Goal: Task Accomplishment & Management: Manage account settings

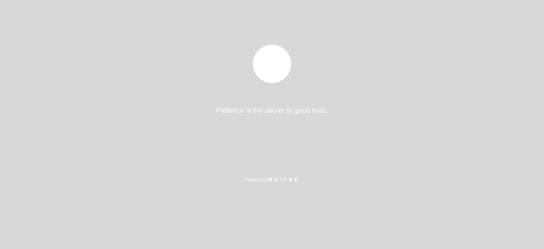
select select "es"
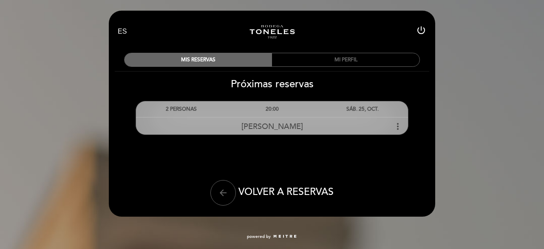
click at [399, 123] on icon "more_vert" at bounding box center [398, 126] width 10 height 10
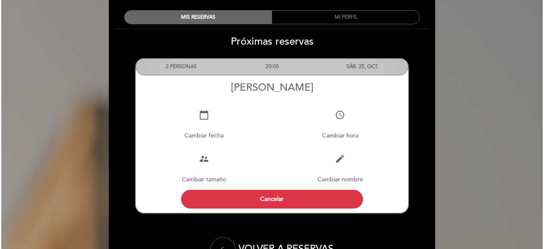
scroll to position [85, 0]
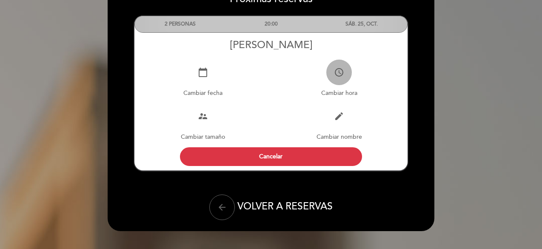
click at [336, 80] on button "access_time" at bounding box center [339, 73] width 26 height 26
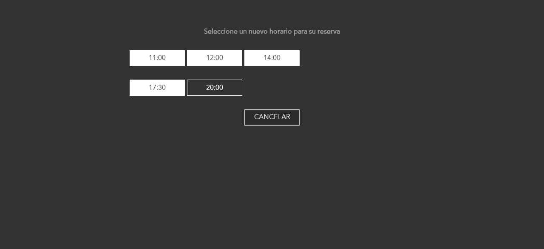
click at [270, 118] on button "Cancelar" at bounding box center [272, 117] width 55 height 16
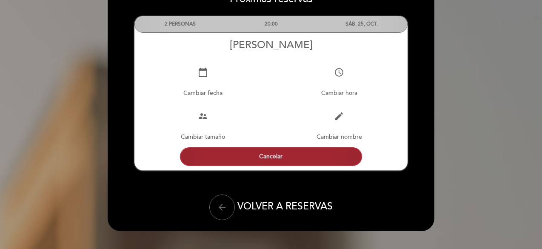
click at [267, 156] on button "Cancelar" at bounding box center [271, 156] width 182 height 19
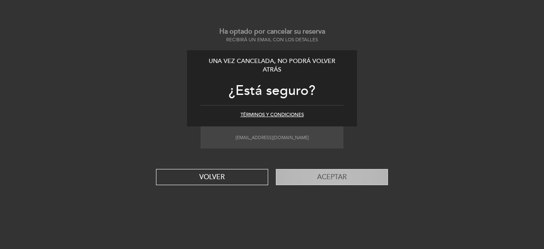
click at [331, 179] on button "Aceptar" at bounding box center [332, 177] width 112 height 16
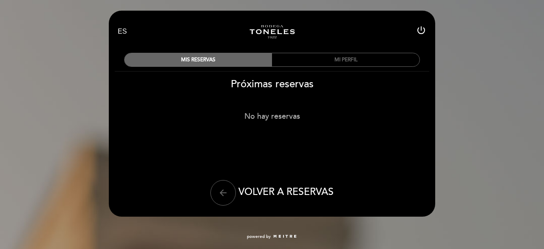
click at [421, 29] on icon "power_settings_new" at bounding box center [421, 30] width 10 height 10
select select "es"
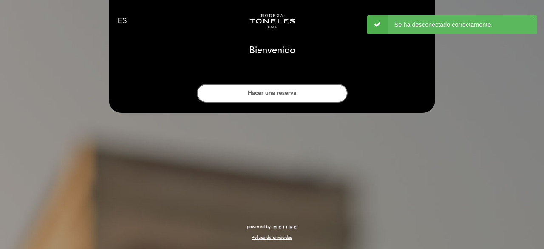
click at [274, 144] on div "EN ES PT Turismo Bodega Los Toneles person [GEOGRAPHIC_DATA] [GEOGRAPHIC_DATA],…" at bounding box center [271, 79] width 339 height 159
